Goal: Information Seeking & Learning: Find specific fact

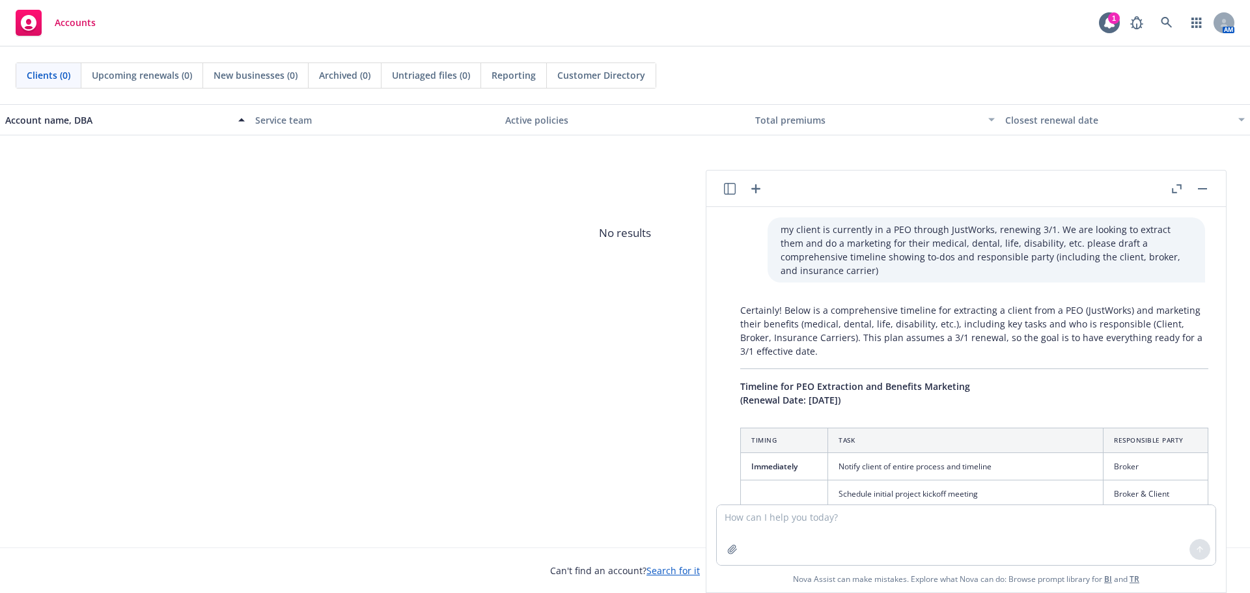
scroll to position [2095, 0]
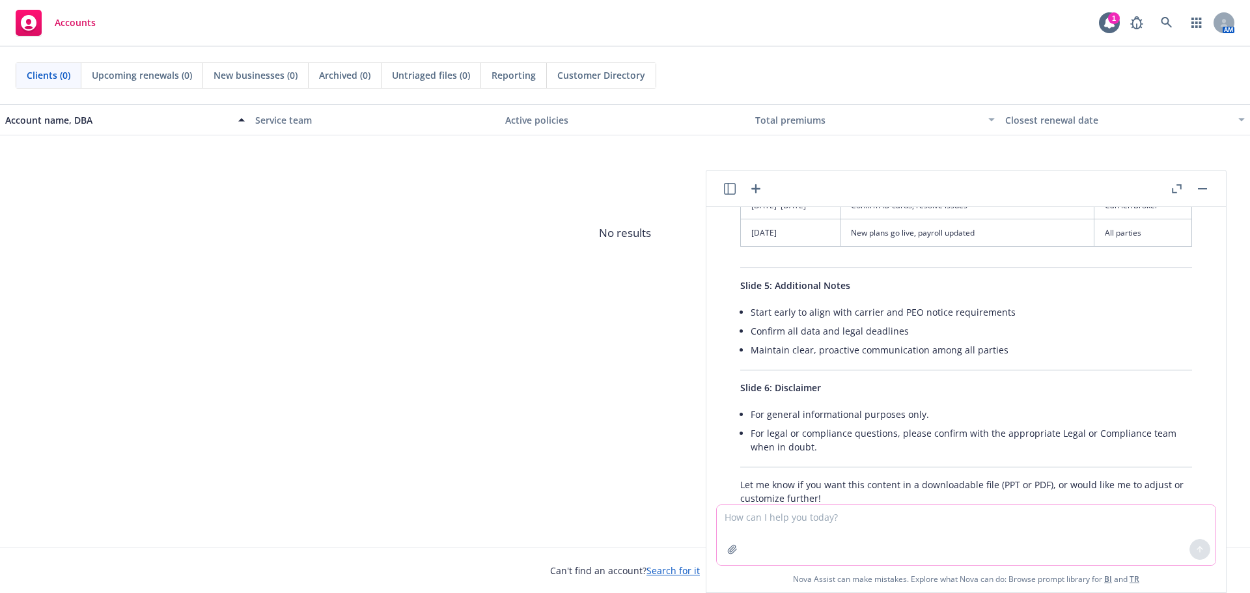
click at [779, 518] on textarea at bounding box center [966, 535] width 499 height 60
type textarea "what is 2026 hdhp minimum deductible"
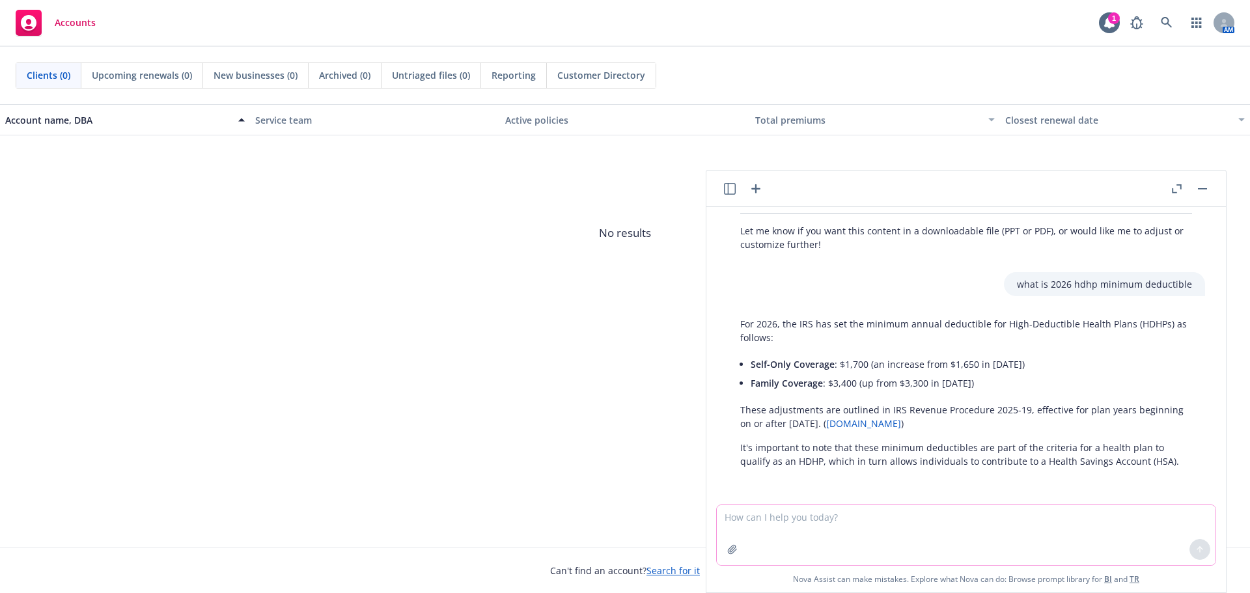
scroll to position [2358, 0]
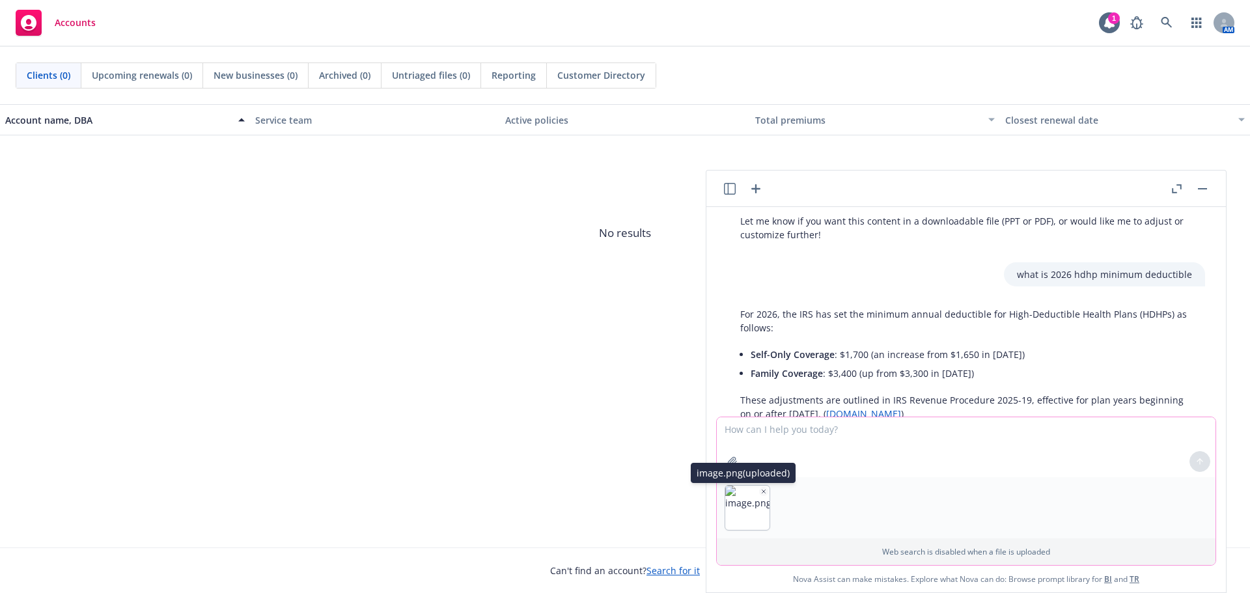
click at [760, 490] on icon "button" at bounding box center [763, 491] width 7 height 7
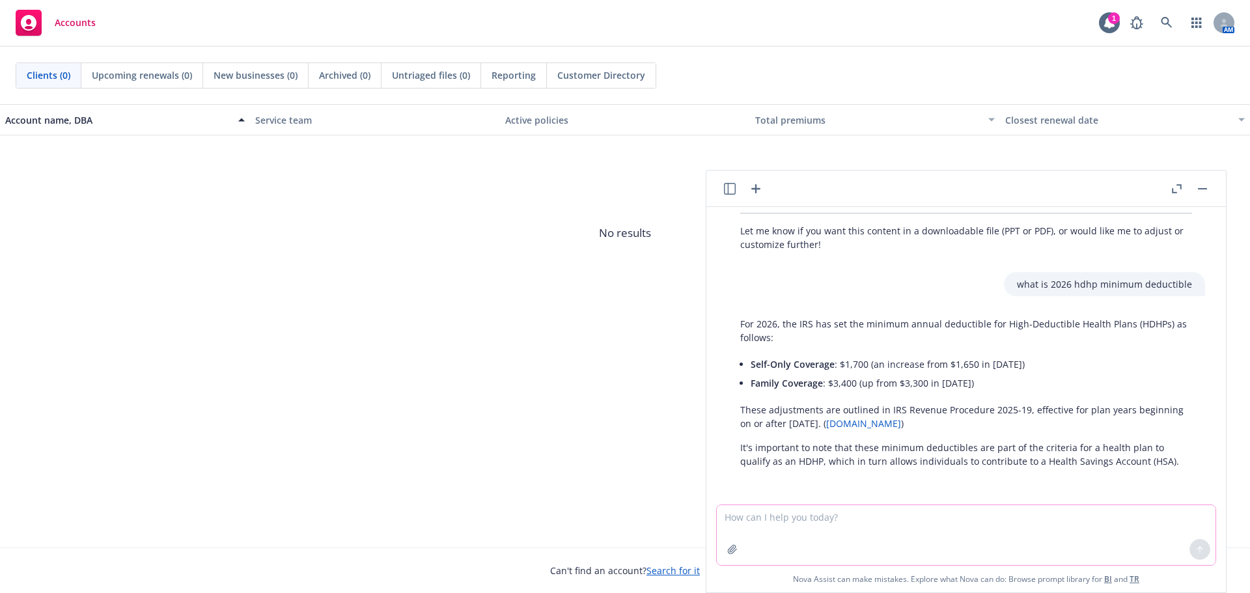
paste textarea "Increases per paycheck to employees in this scenario range from $1 - $10 based …"
click at [718, 514] on textarea "Increases per paycheck to employees in this scenario range from $1 - $10 based …" at bounding box center [966, 534] width 499 height 61
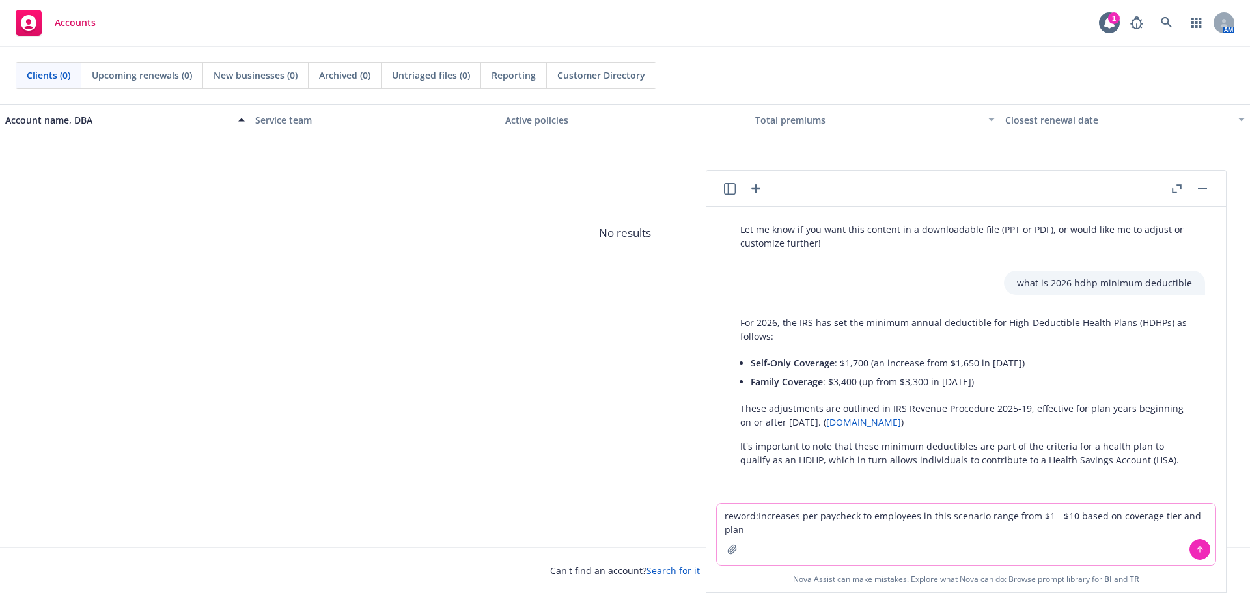
type textarea "reword: Increases per paycheck to employees in this scenario range from $1 - $1…"
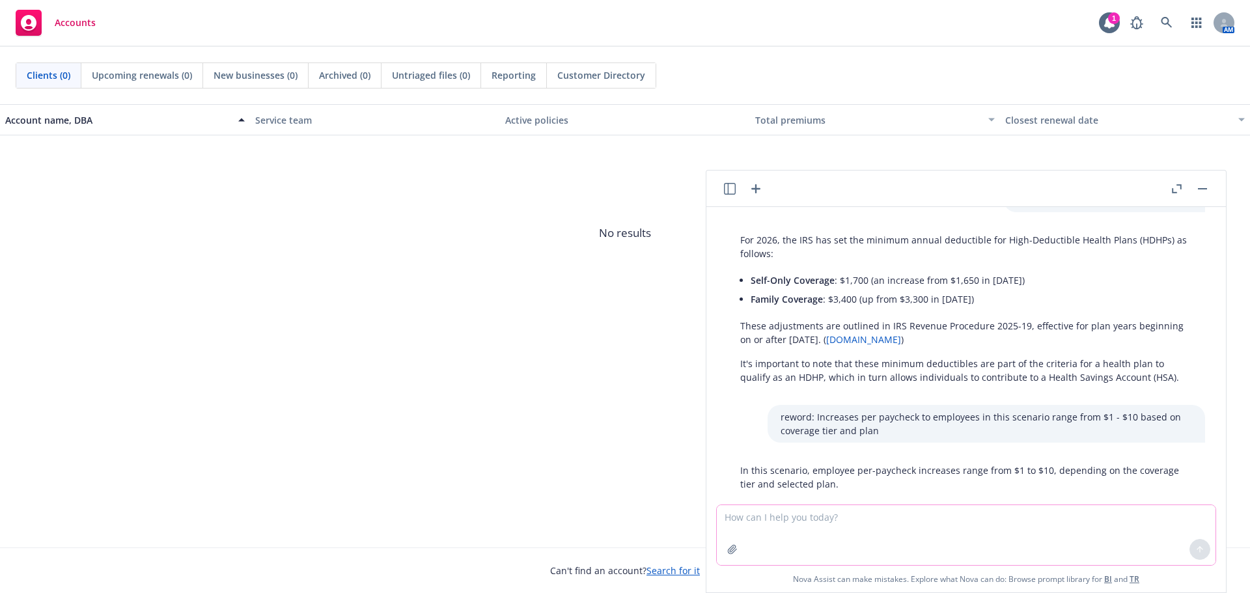
scroll to position [2465, 0]
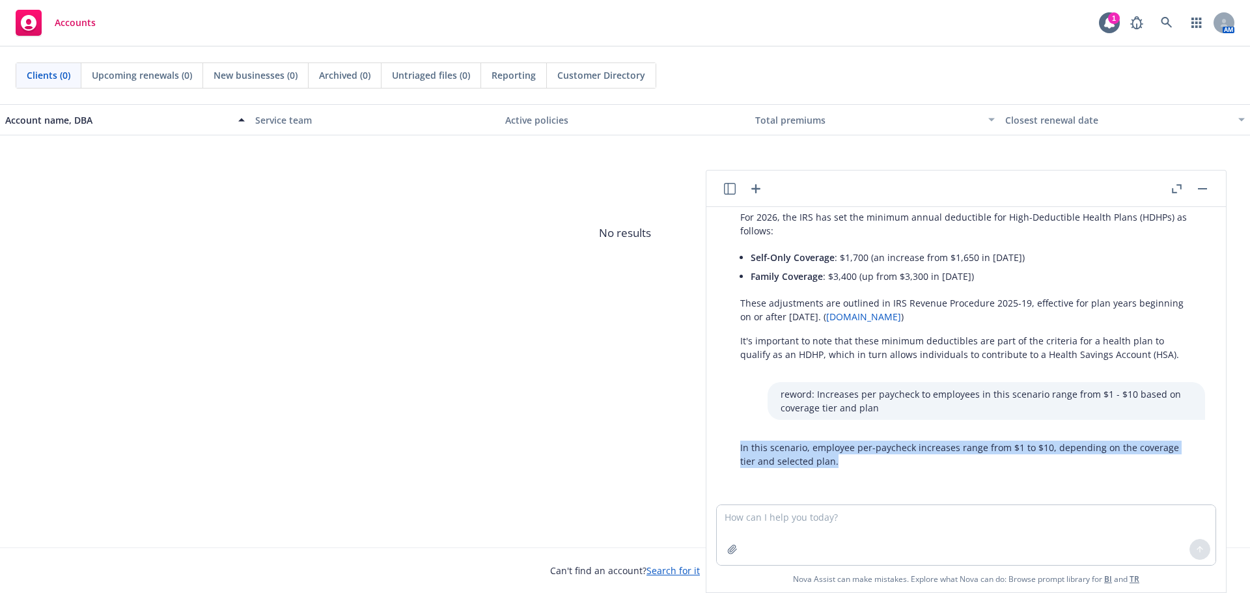
drag, startPoint x: 844, startPoint y: 454, endPoint x: 739, endPoint y: 441, distance: 106.3
click at [739, 441] on div "In this scenario, employee per-paycheck increases range from $1 to $10, dependi…" at bounding box center [966, 455] width 478 height 38
copy p "In this scenario, employee per-paycheck increases range from $1 to $10, dependi…"
